Goal: Information Seeking & Learning: Learn about a topic

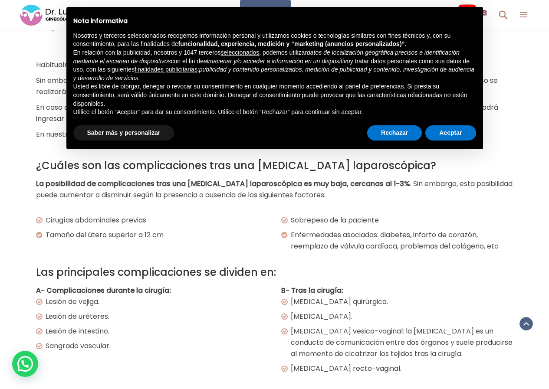
scroll to position [1346, 0]
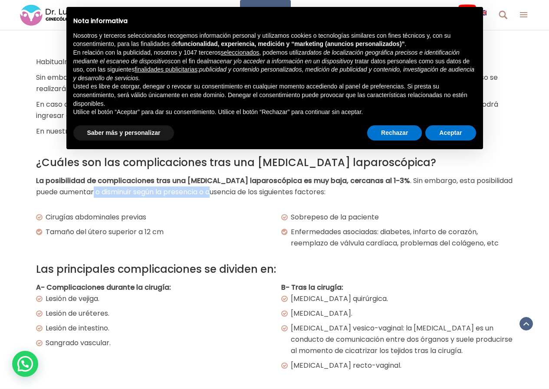
drag, startPoint x: 95, startPoint y: 191, endPoint x: 214, endPoint y: 194, distance: 119.4
click at [214, 194] on span ". Sin embargo, esta posibilidad puede aumentar o disminuir según la presencia o…" at bounding box center [274, 186] width 477 height 21
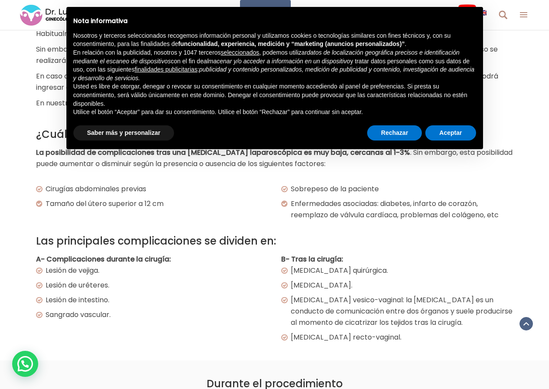
scroll to position [1389, 0]
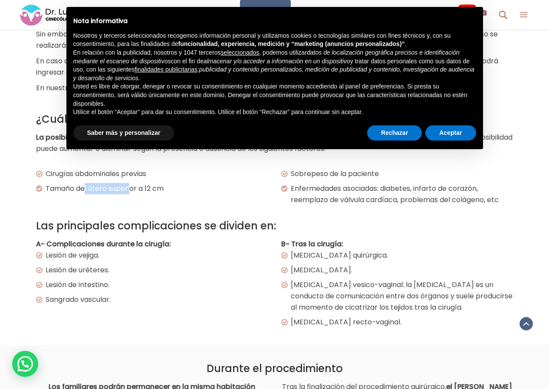
drag, startPoint x: 102, startPoint y: 187, endPoint x: 131, endPoint y: 186, distance: 28.7
click at [131, 186] on p "Tamaño del útero superior a 12 cm" at bounding box center [153, 188] width 230 height 11
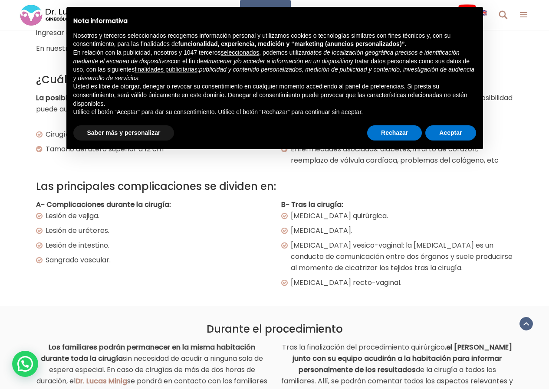
scroll to position [1432, 0]
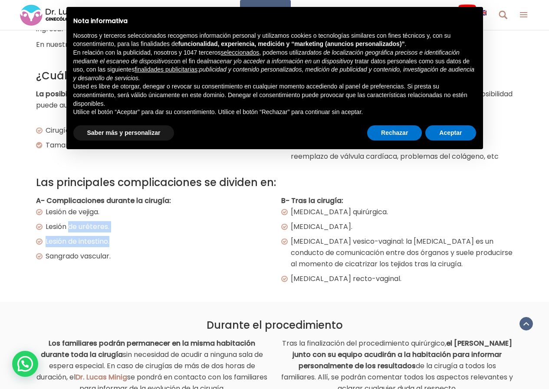
drag, startPoint x: 95, startPoint y: 227, endPoint x: 127, endPoint y: 239, distance: 33.8
click at [127, 239] on div "A- Complicaciones durante la cirugía: Lesión de vejiga. Lesión de uréteres. Les…" at bounding box center [152, 228] width 232 height 67
click at [127, 239] on p "Lesión de intestino." at bounding box center [153, 241] width 230 height 11
drag, startPoint x: 74, startPoint y: 255, endPoint x: 156, endPoint y: 255, distance: 81.6
click at [156, 255] on p "Sangrado vascular." at bounding box center [153, 256] width 230 height 11
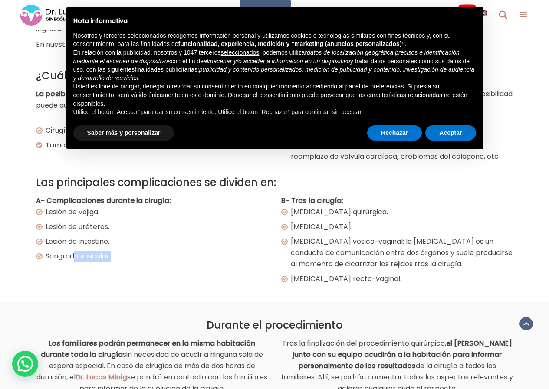
click at [156, 255] on p "Sangrado vascular." at bounding box center [153, 256] width 230 height 11
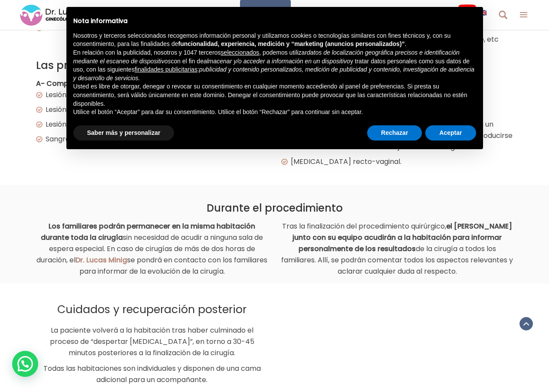
scroll to position [1563, 0]
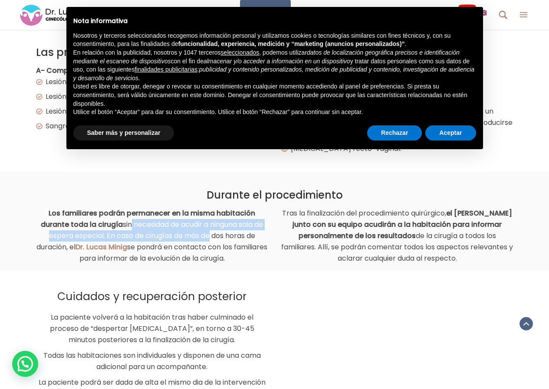
drag, startPoint x: 126, startPoint y: 222, endPoint x: 208, endPoint y: 237, distance: 83.8
click at [208, 237] on span "sin necesidad de acudir a ninguna sala de espera especial. En caso de cirugías …" at bounding box center [151, 242] width 231 height 44
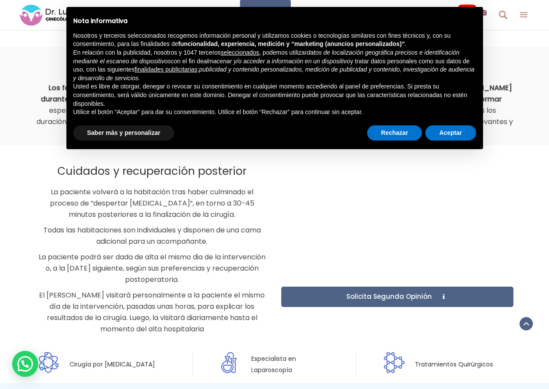
scroll to position [1693, 0]
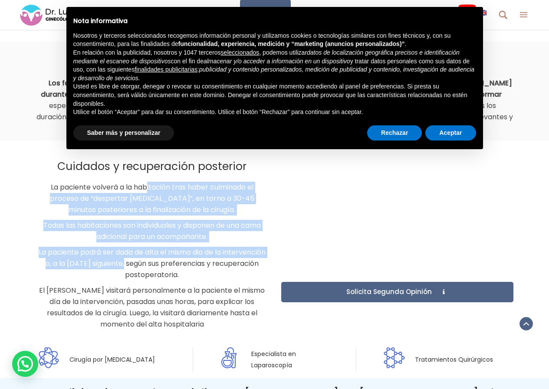
drag, startPoint x: 146, startPoint y: 186, endPoint x: 175, endPoint y: 260, distance: 79.7
click at [175, 260] on div "Cuidados y recuperación posterior La paciente volverá a la habitación tras habe…" at bounding box center [152, 245] width 232 height 170
click at [175, 260] on span "La paciente podrá ser dada de alta el mismo dia de la intervención o, a la [DAT…" at bounding box center [152, 263] width 227 height 33
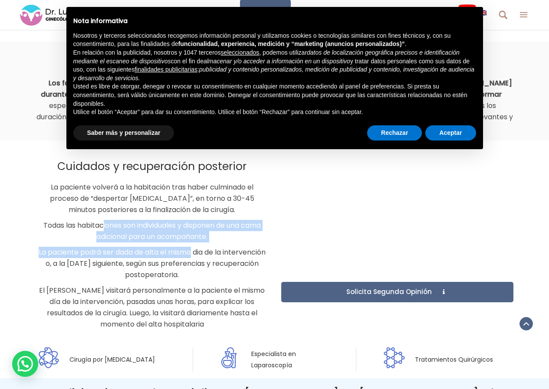
drag, startPoint x: 101, startPoint y: 224, endPoint x: 214, endPoint y: 244, distance: 114.6
click at [214, 244] on div "Cuidados y recuperación posterior La paciente volverá a la habitación tras habe…" at bounding box center [152, 245] width 232 height 170
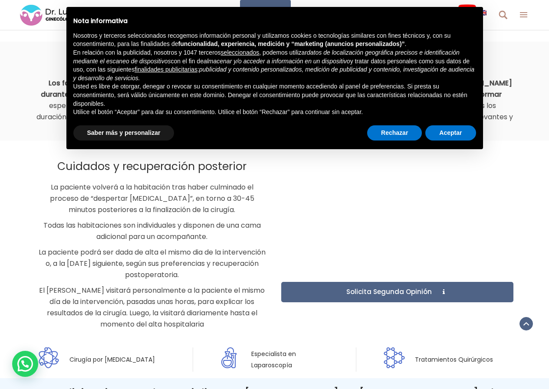
drag, startPoint x: 135, startPoint y: 252, endPoint x: 233, endPoint y: 271, distance: 99.9
click at [233, 271] on p "La paciente podrá ser dada de alta el mismo dia de la intervención o, a la [DAT…" at bounding box center [152, 264] width 232 height 34
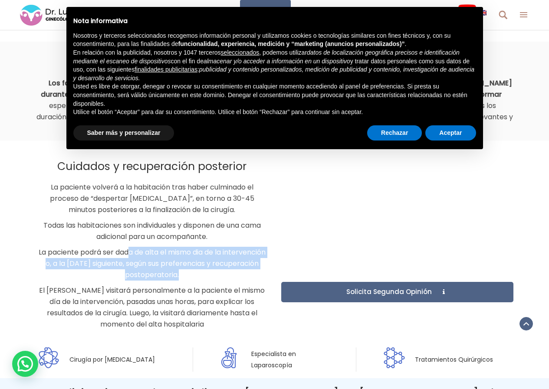
drag, startPoint x: 153, startPoint y: 259, endPoint x: 202, endPoint y: 277, distance: 51.8
click at [202, 277] on span "La paciente podrá ser dada de alta el mismo dia de la intervención o, a la [DAT…" at bounding box center [152, 263] width 227 height 33
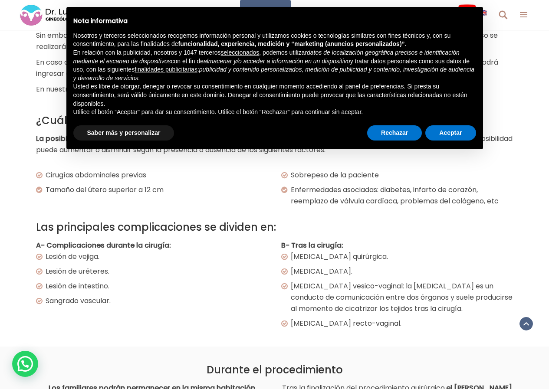
scroll to position [1302, 0]
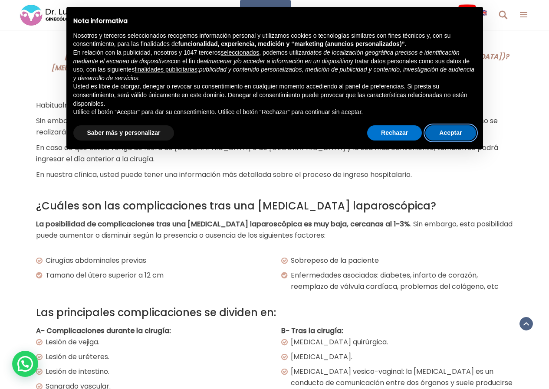
click at [459, 129] on button "Aceptar" at bounding box center [450, 133] width 50 height 16
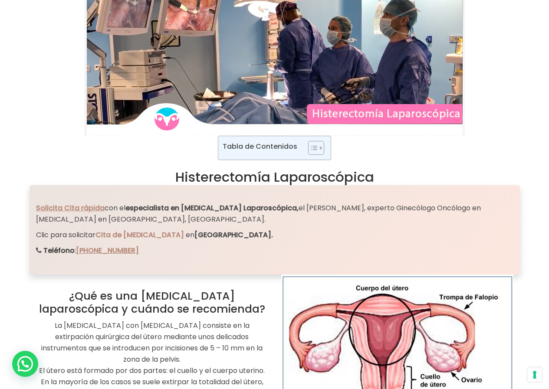
scroll to position [0, 0]
